Goal: Task Accomplishment & Management: Manage account settings

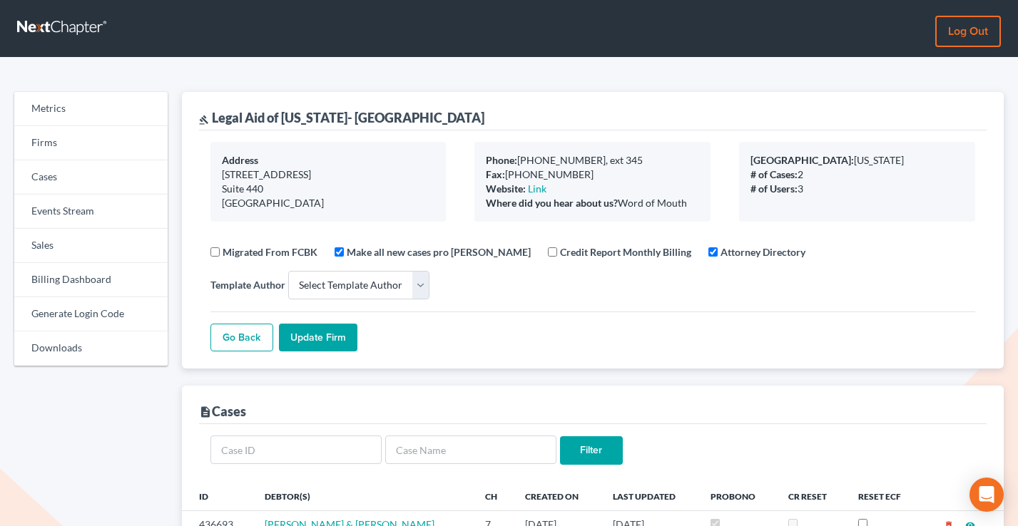
select select
click at [982, 30] on link "Log out" at bounding box center [968, 31] width 66 height 31
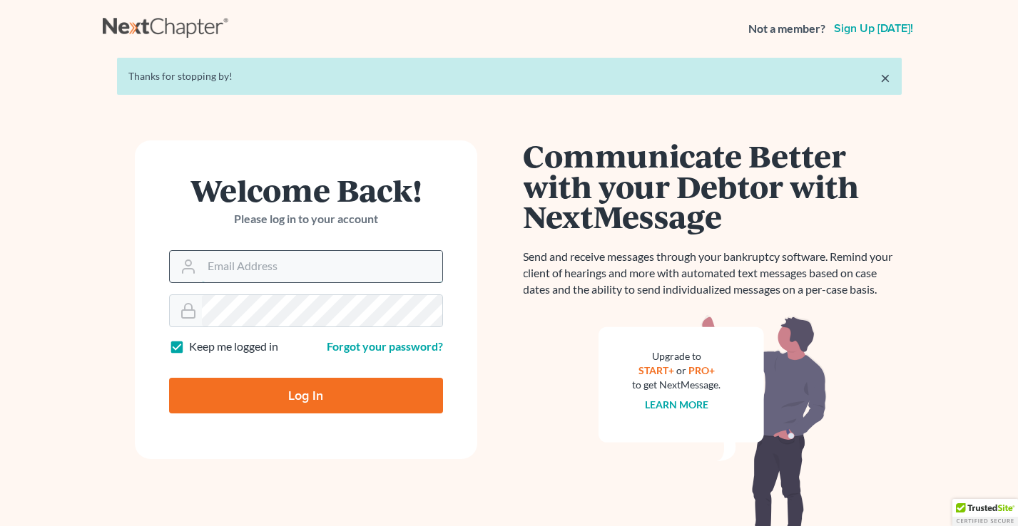
type input "[PERSON_NAME][EMAIL_ADDRESS][DOMAIN_NAME]"
click at [327, 270] on input "[PERSON_NAME][EMAIL_ADDRESS][DOMAIN_NAME]" at bounding box center [322, 266] width 240 height 31
click at [362, 386] on input "Log In" at bounding box center [306, 396] width 274 height 36
type input "Thinking..."
click at [326, 269] on input "[PERSON_NAME][EMAIL_ADDRESS][DOMAIN_NAME]" at bounding box center [322, 266] width 240 height 31
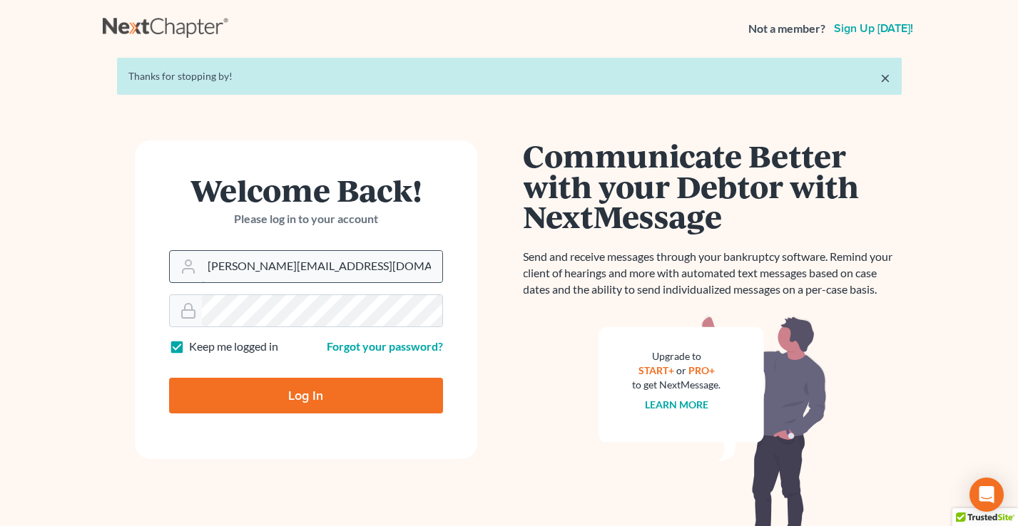
type input "[EMAIL_ADDRESS][DOMAIN_NAME]"
click at [338, 383] on input "Log In" at bounding box center [306, 396] width 274 height 36
type input "Thinking..."
